Goal: Information Seeking & Learning: Learn about a topic

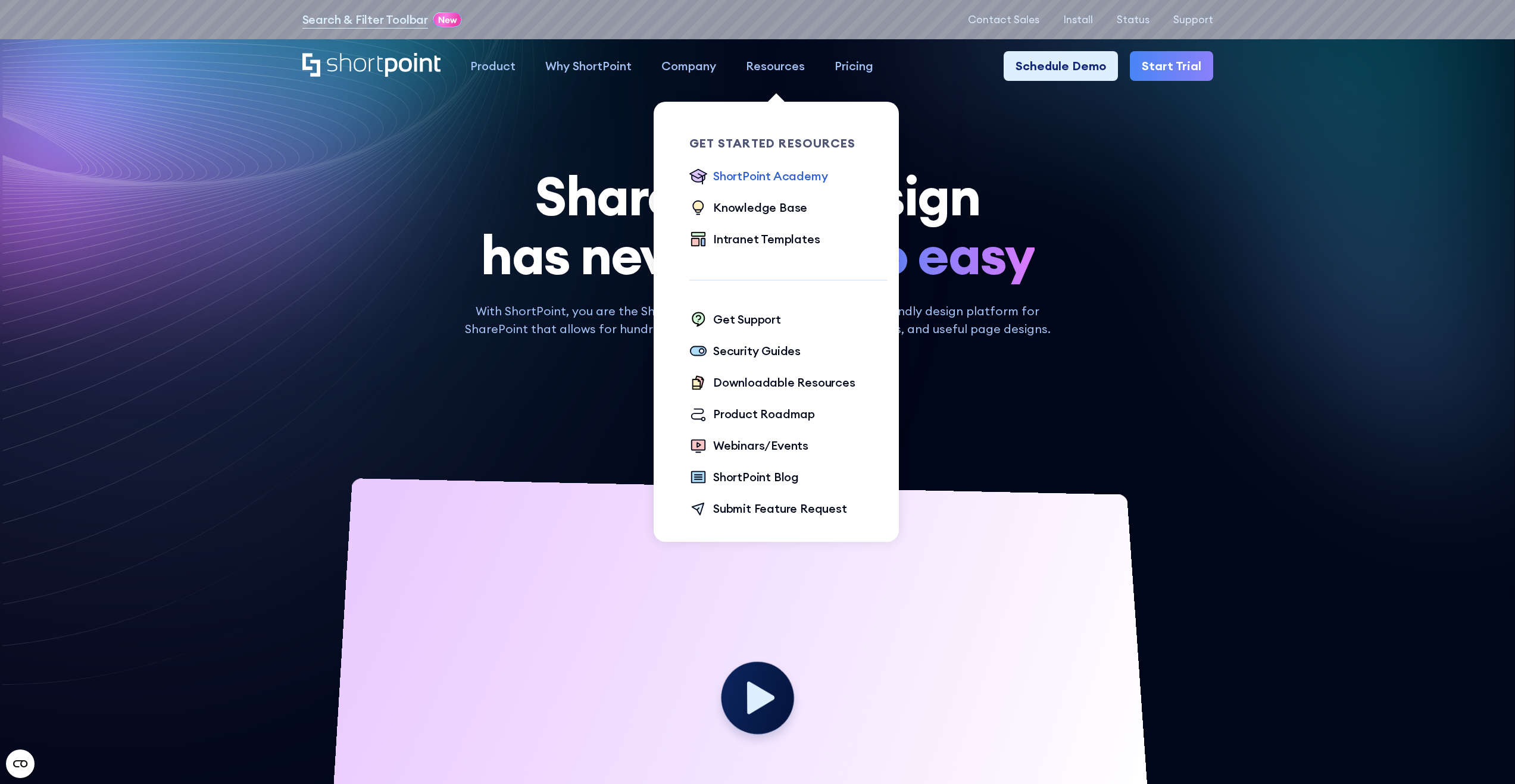
click at [788, 169] on div "ShortPoint Academy" at bounding box center [770, 176] width 114 height 18
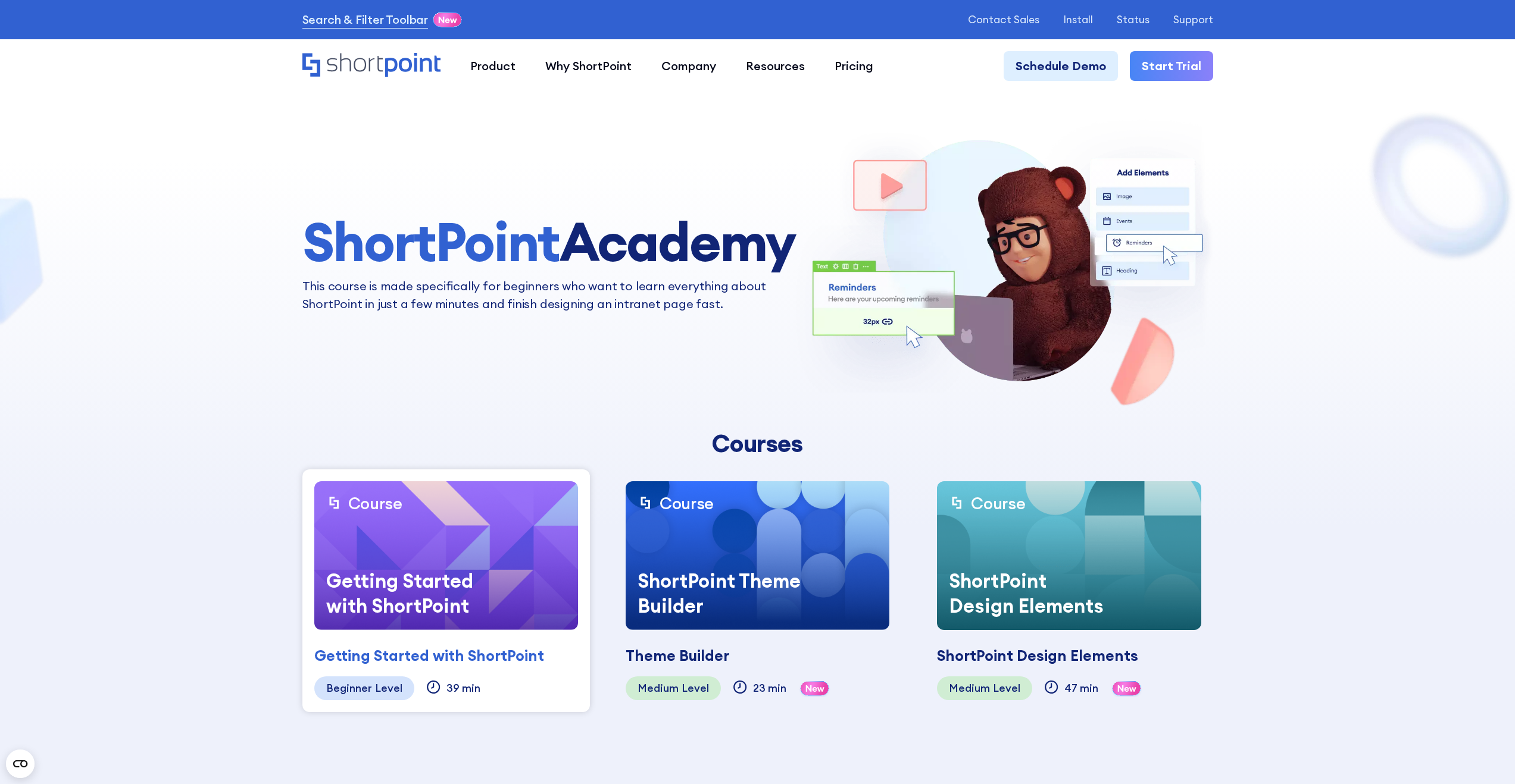
click at [1079, 603] on div "ShortPoint Design Elements" at bounding box center [1030, 594] width 187 height 75
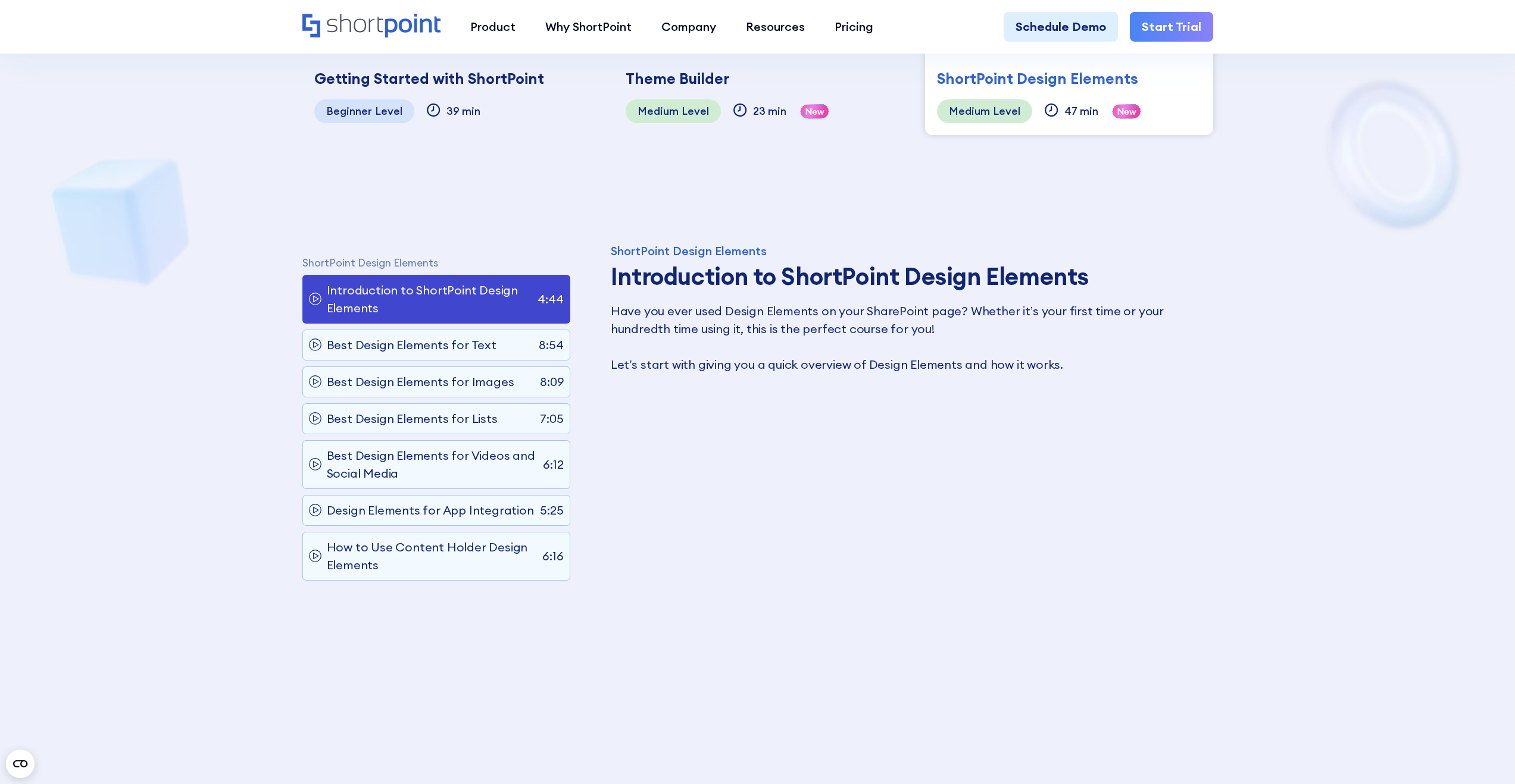
scroll to position [814, 0]
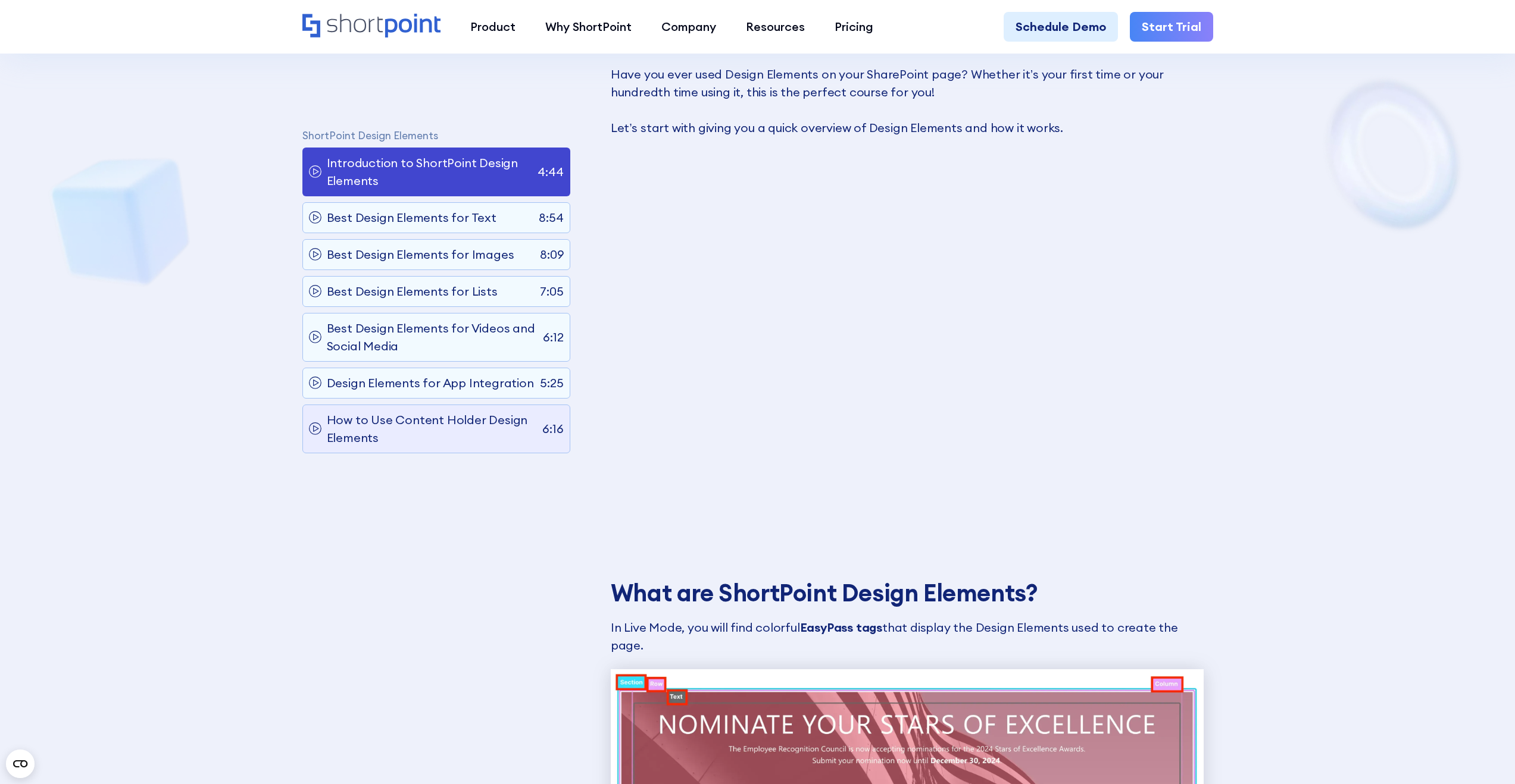
click at [439, 445] on p "How to Use Content Holder Design Elements" at bounding box center [431, 429] width 210 height 35
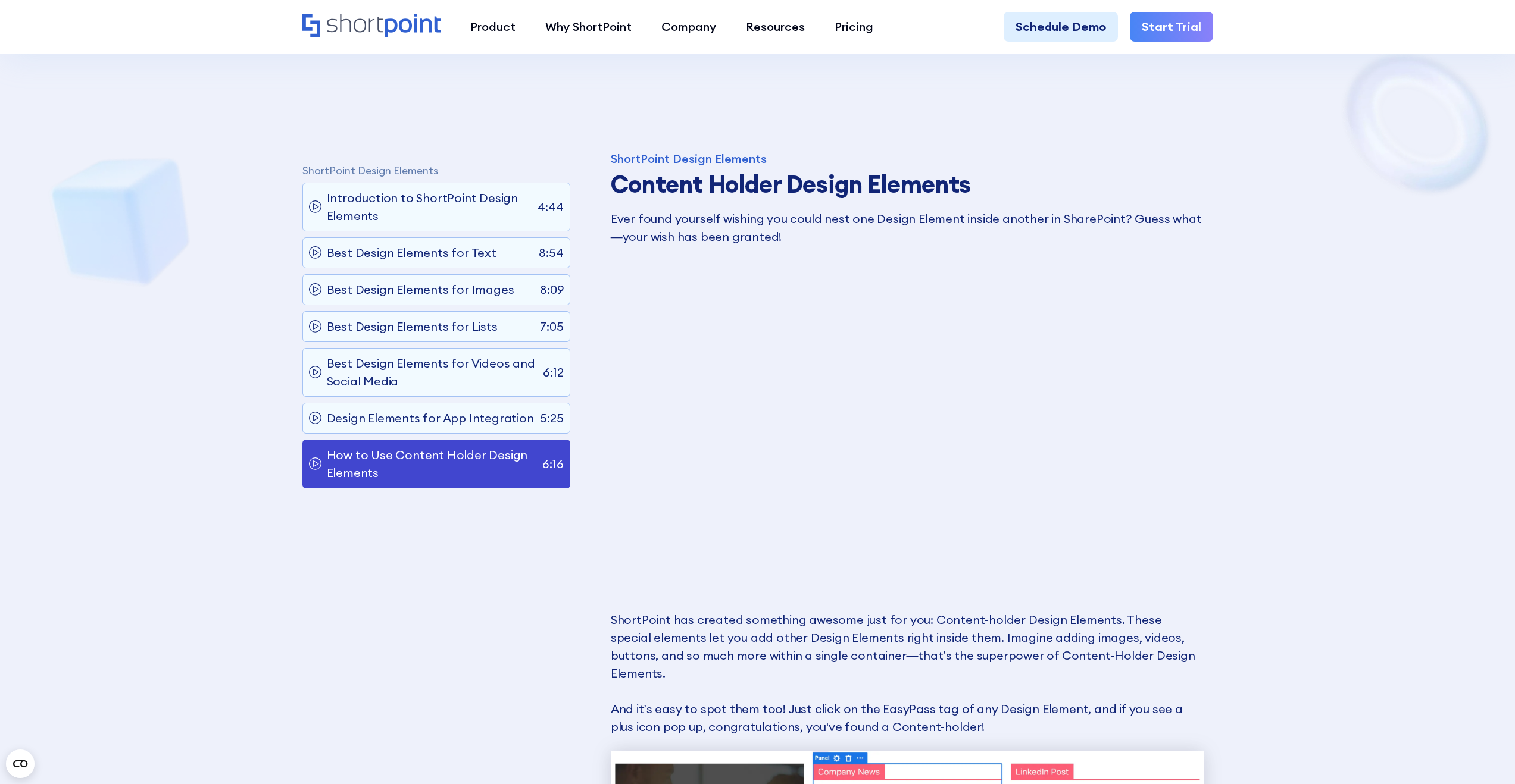
scroll to position [645, 0]
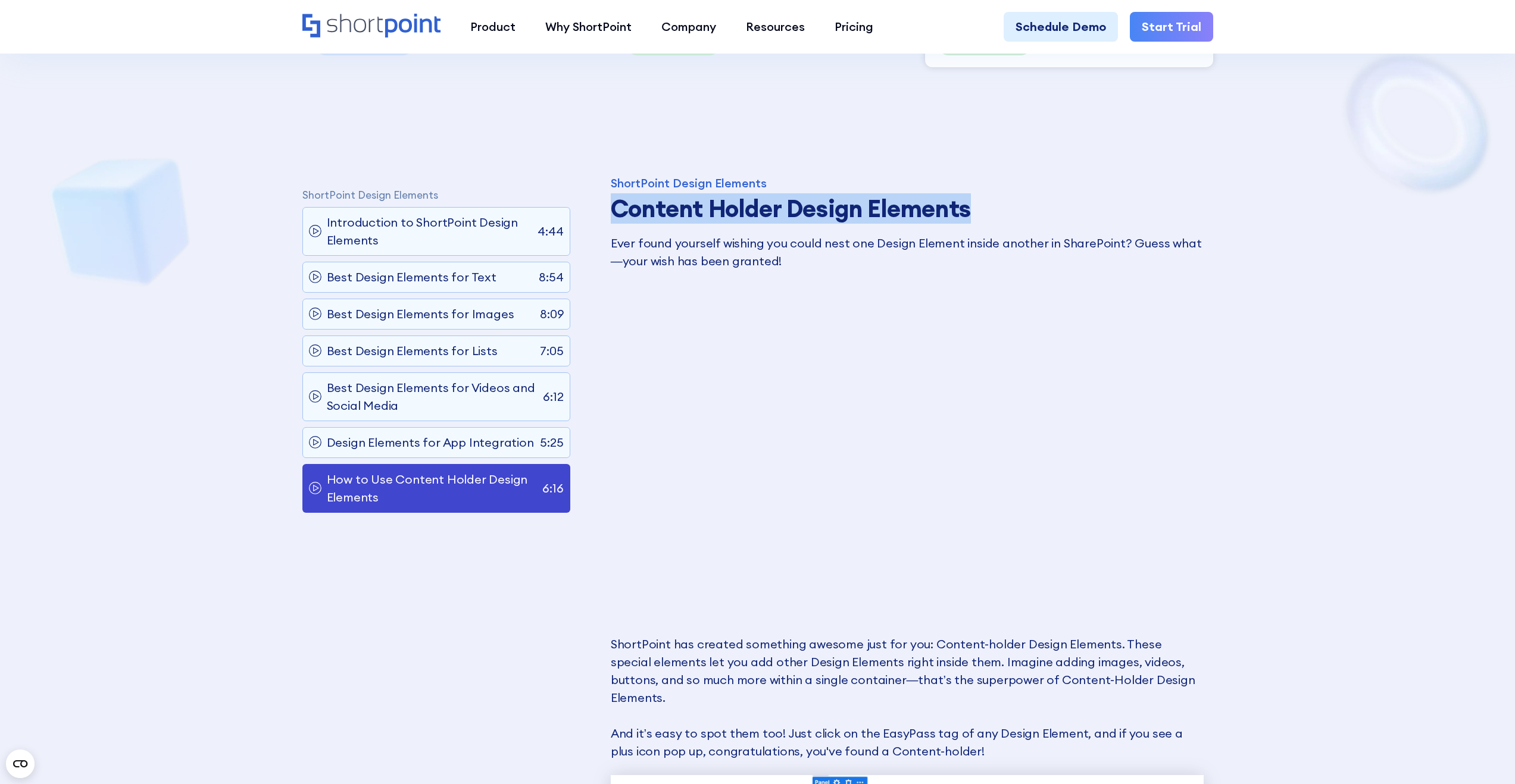
drag, startPoint x: 994, startPoint y: 195, endPoint x: 605, endPoint y: 201, distance: 389.0
copy strong "Content Holder Design Elements"
